Goal: Find specific page/section: Find specific page/section

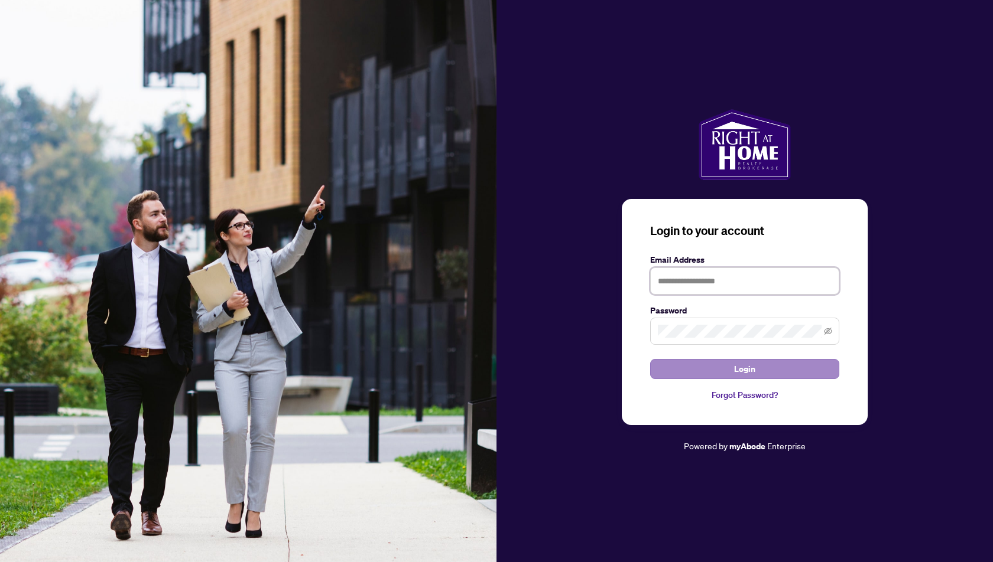
type input "**********"
click at [747, 373] on span "Login" at bounding box center [744, 369] width 21 height 19
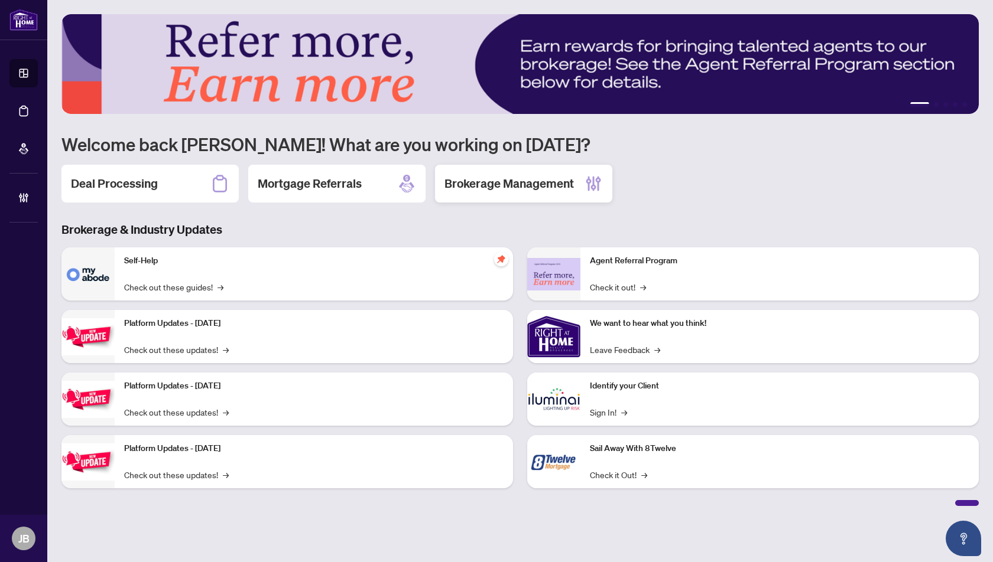
click at [489, 188] on h2 "Brokerage Management" at bounding box center [508, 183] width 129 height 17
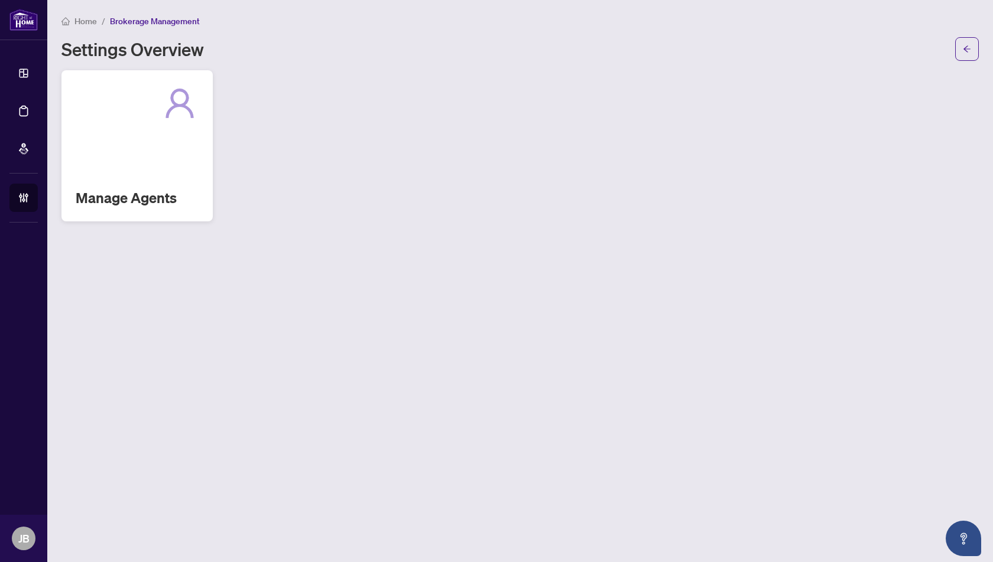
click at [164, 134] on div "Manage Agents" at bounding box center [136, 145] width 151 height 151
